Goal: Task Accomplishment & Management: Use online tool/utility

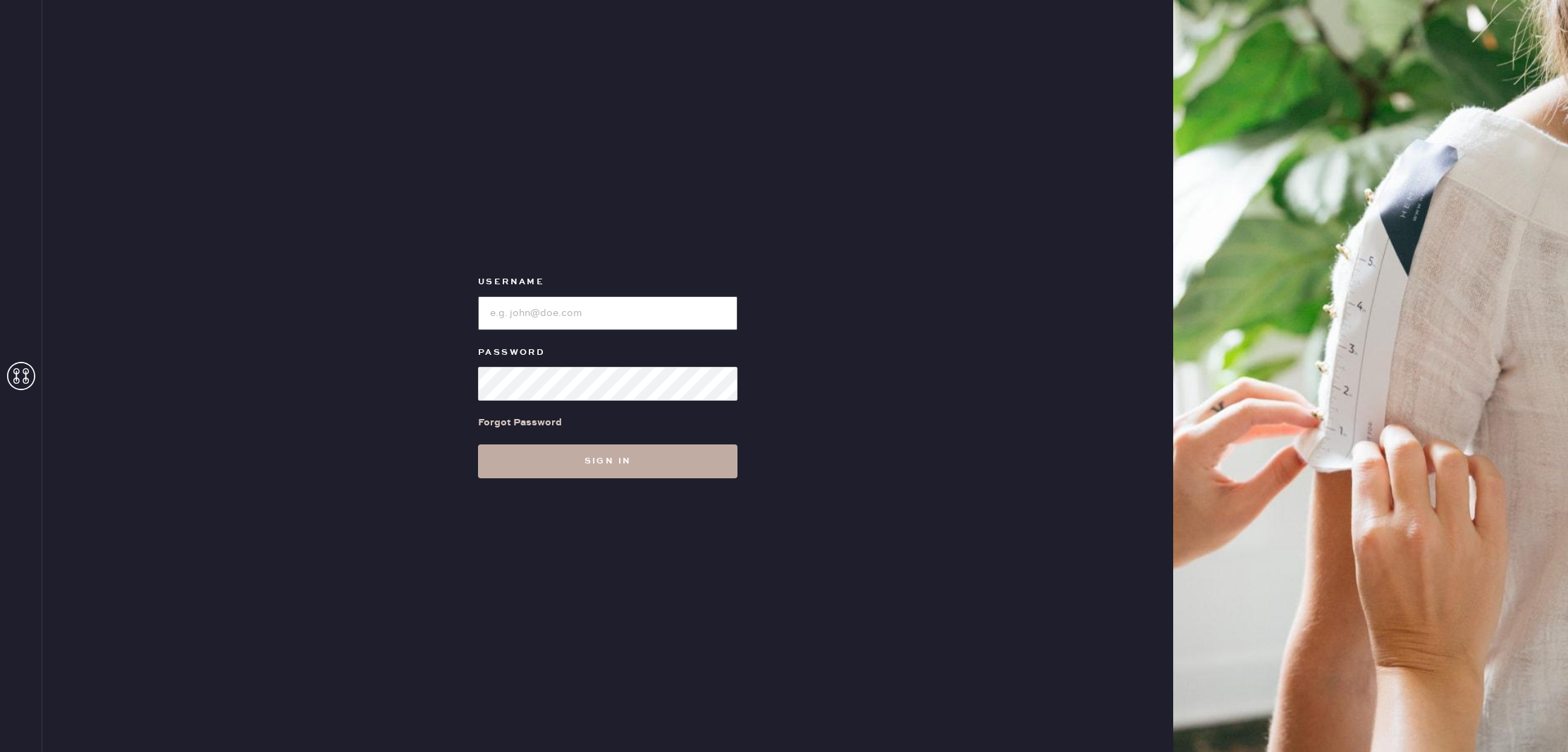
type input "reformationbellevue"
click at [676, 459] on button "Sign in" at bounding box center [607, 461] width 259 height 34
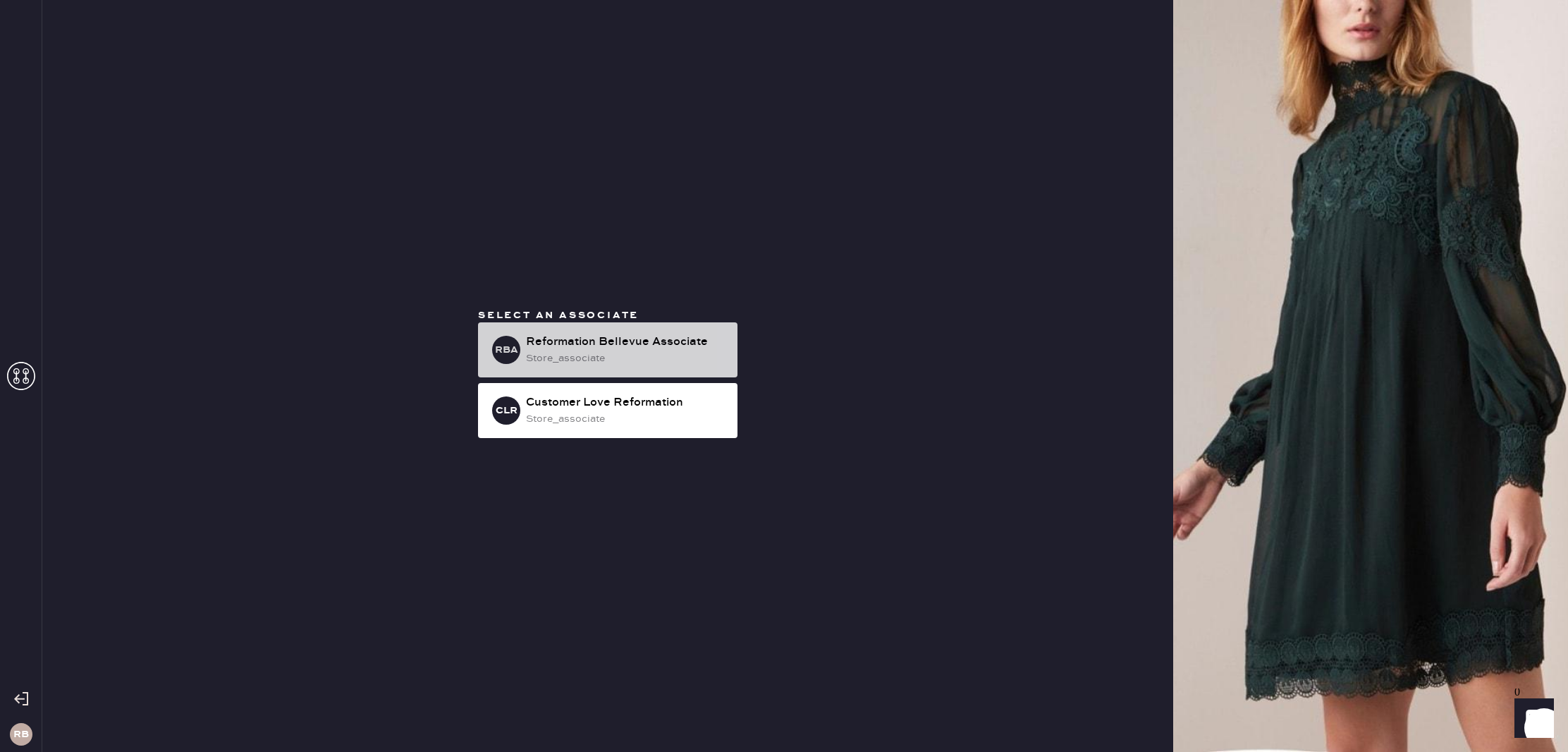
click at [632, 344] on div "Reformation Bellevue Associate" at bounding box center [625, 342] width 200 height 17
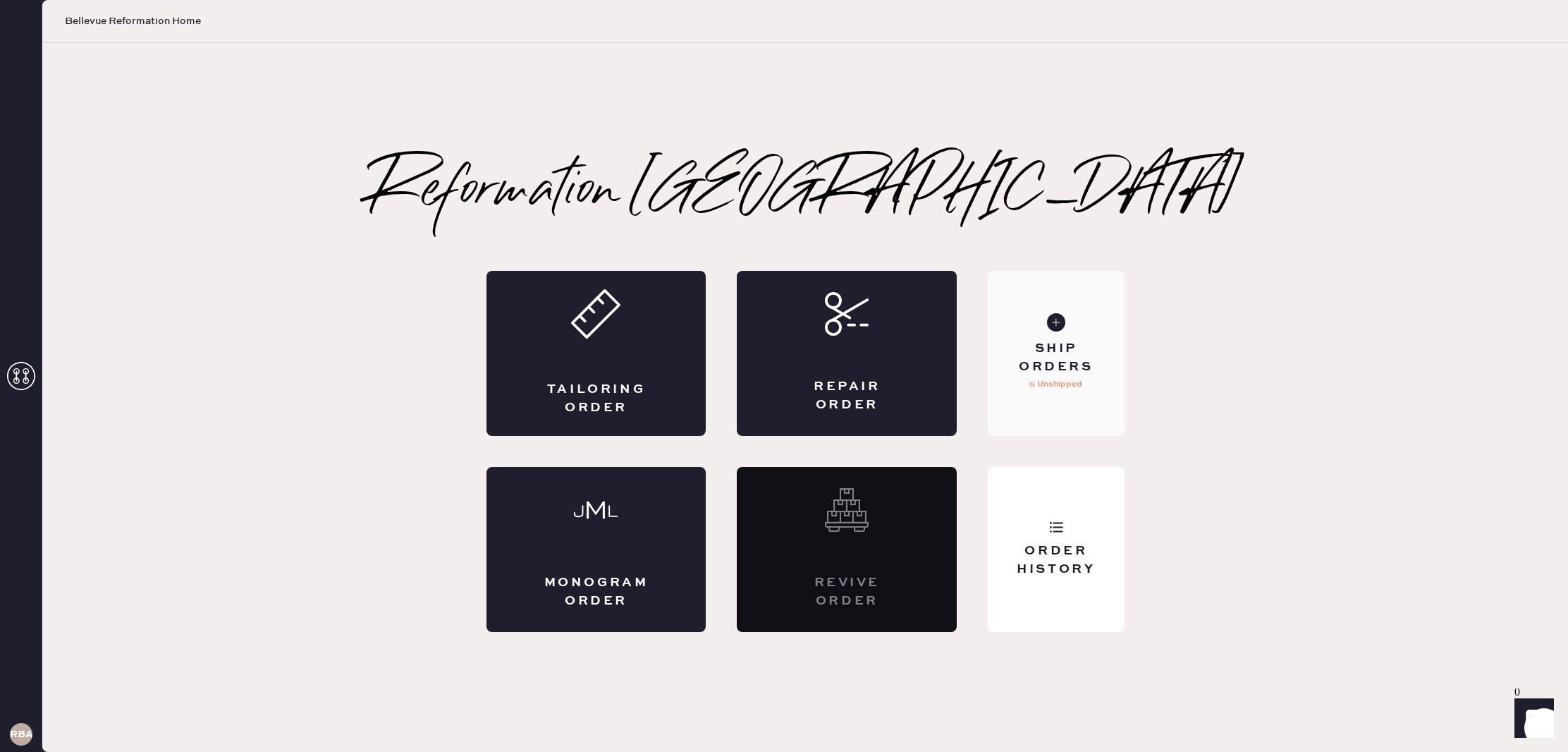
click at [1047, 361] on div "Ship Orders" at bounding box center [1055, 357] width 114 height 35
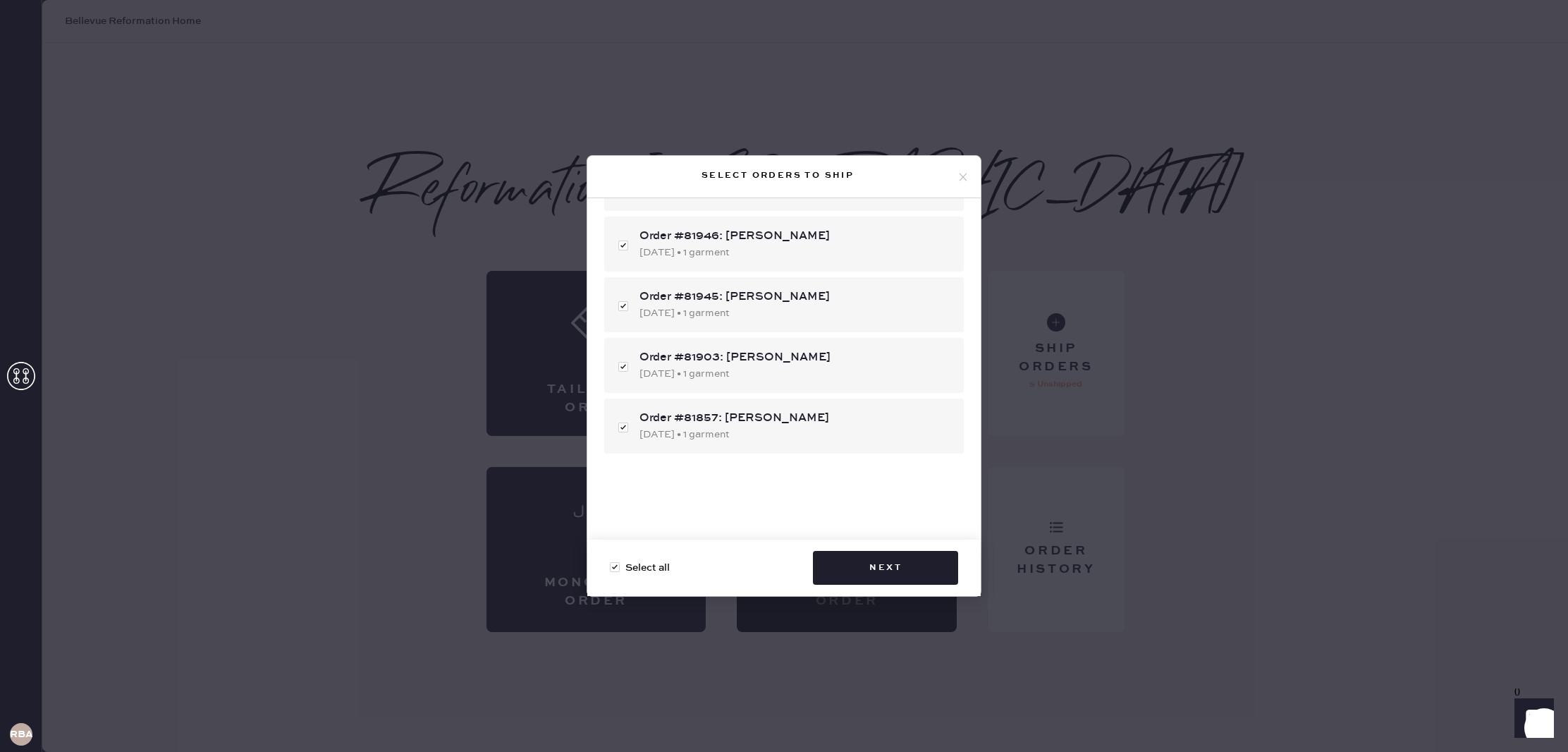
scroll to position [89, 0]
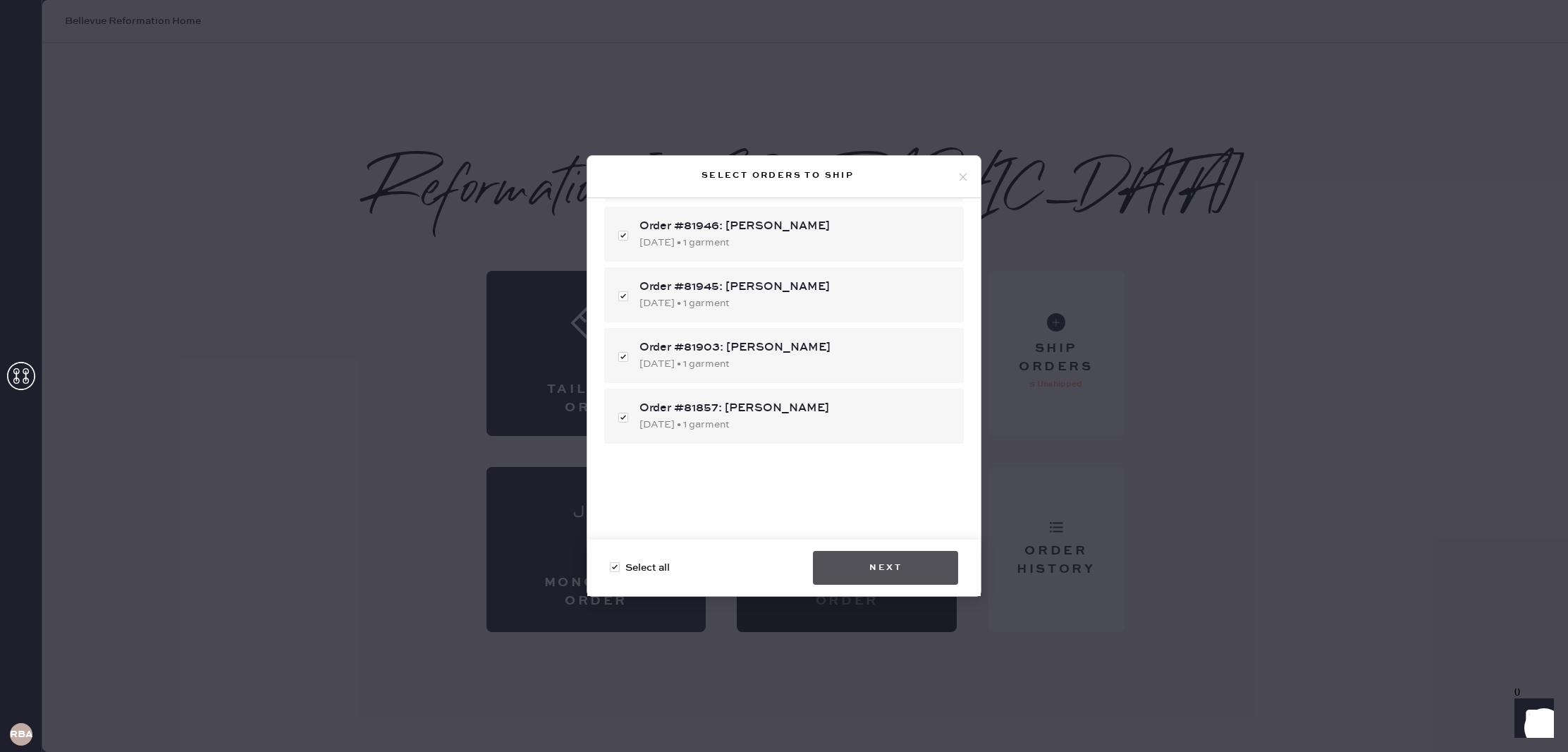
click at [894, 572] on button "Next" at bounding box center [885, 568] width 145 height 34
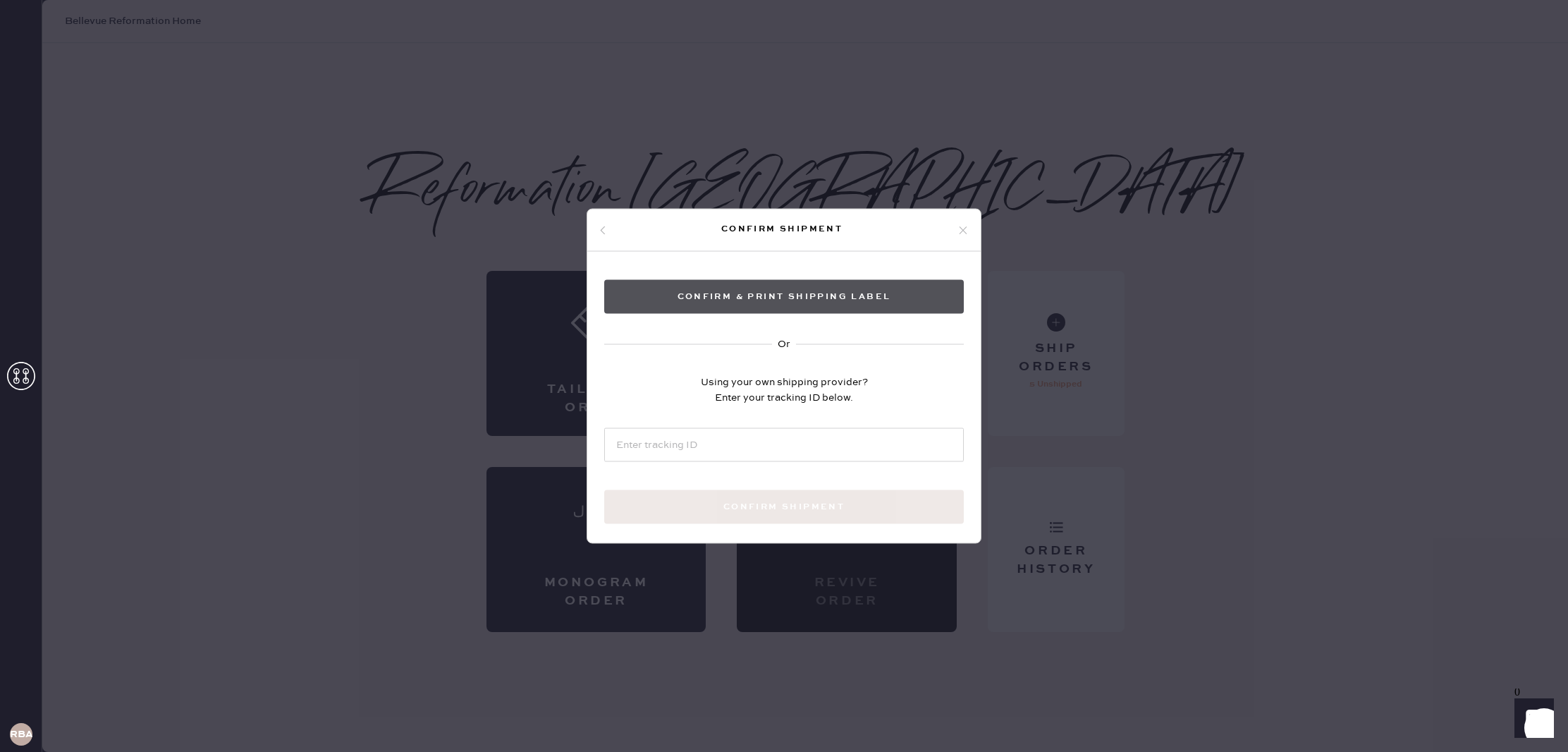
click at [783, 297] on button "Confirm & Print shipping label" at bounding box center [783, 297] width 360 height 34
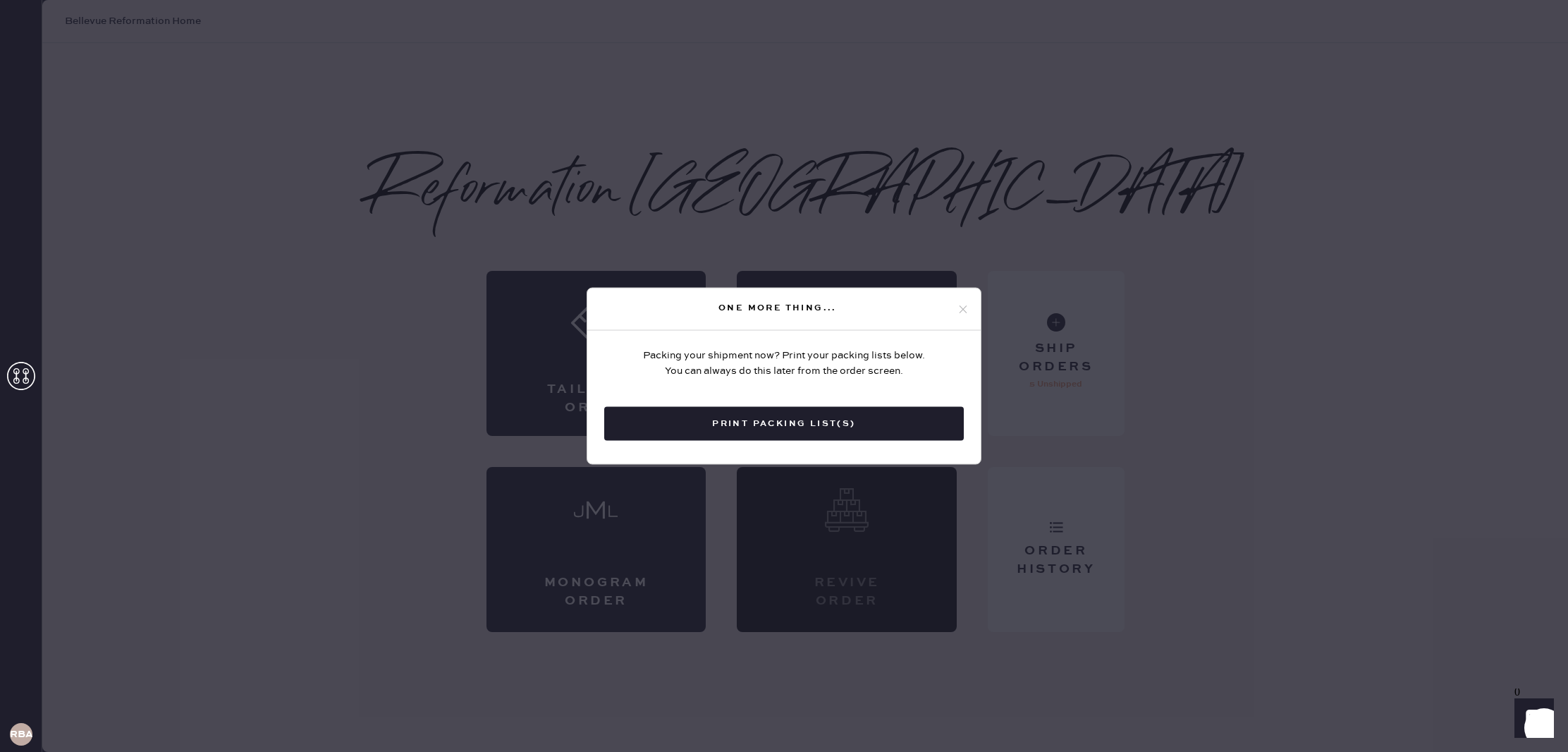
click at [777, 425] on button "Print Packing List(s)" at bounding box center [783, 423] width 360 height 34
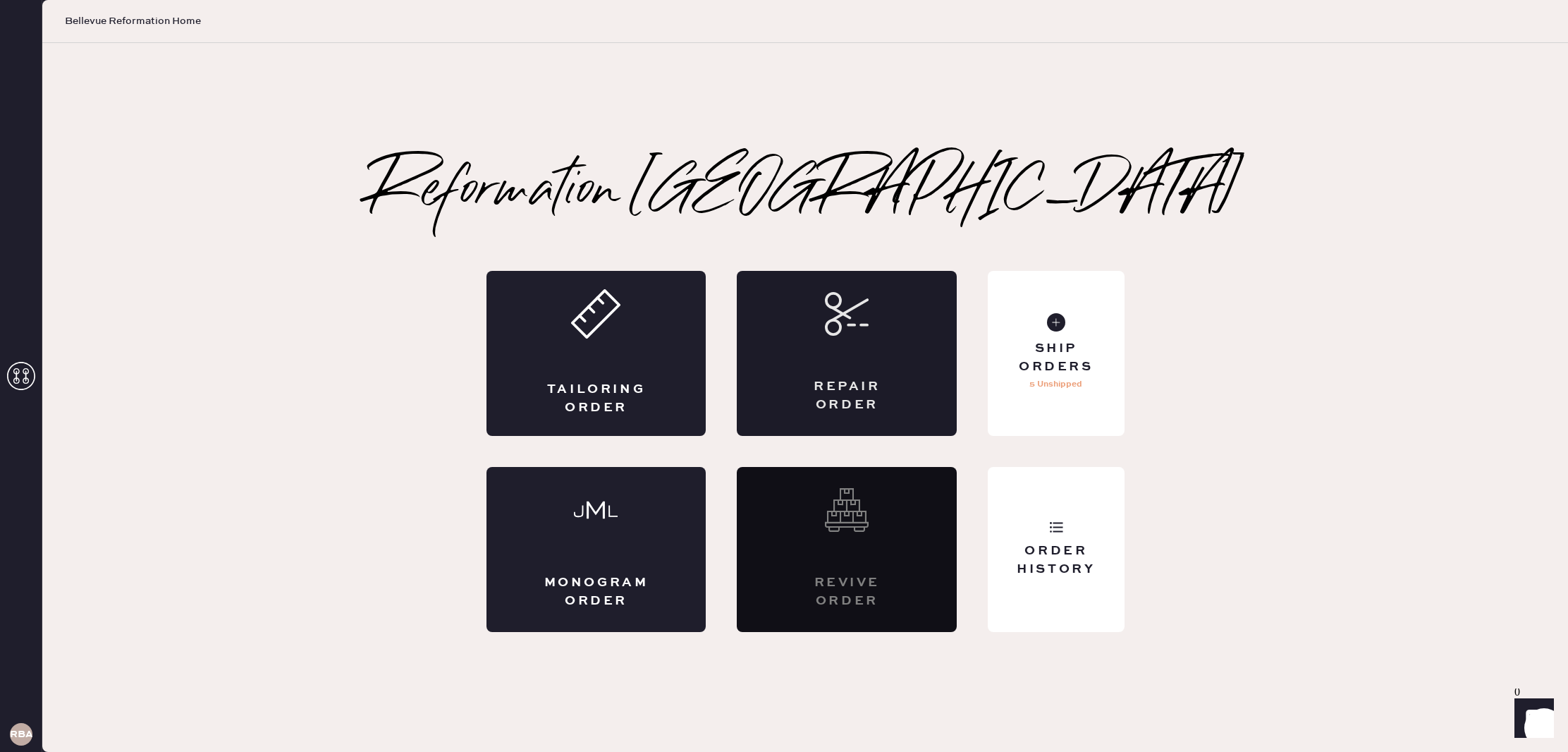
scroll to position [0, 0]
drag, startPoint x: 330, startPoint y: 203, endPoint x: 323, endPoint y: 160, distance: 43.6
click at [330, 193] on div "Reformation Bellevue Packing slip Order # 81951 Customer information # 88752 Ch…" at bounding box center [805, 397] width 1525 height 468
